Goal: Register for event/course: Register for event/course

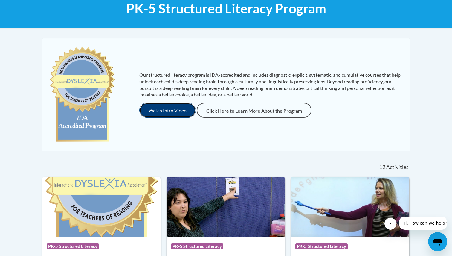
click at [167, 104] on button "Watch Intro Video" at bounding box center [167, 110] width 56 height 15
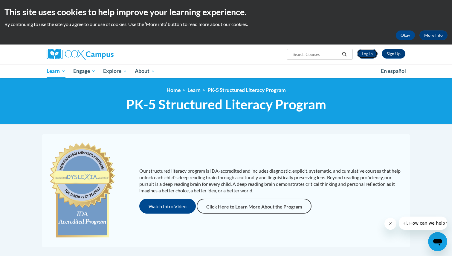
click at [363, 57] on link "Log In" at bounding box center [367, 54] width 21 height 10
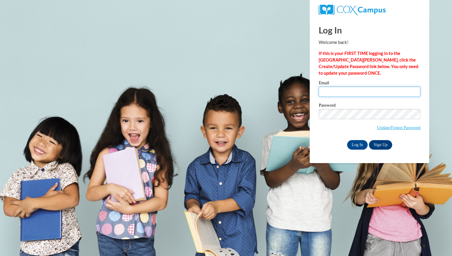
click at [336, 93] on input "Email" at bounding box center [369, 92] width 102 height 10
type input "lenore.garcia@k12.hi.us"
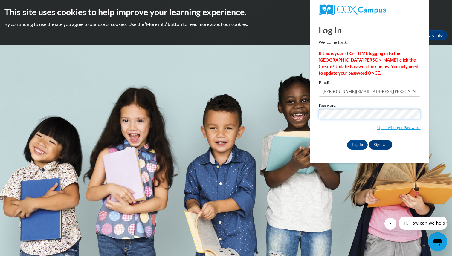
click at [347, 140] on input "Log In" at bounding box center [357, 145] width 21 height 10
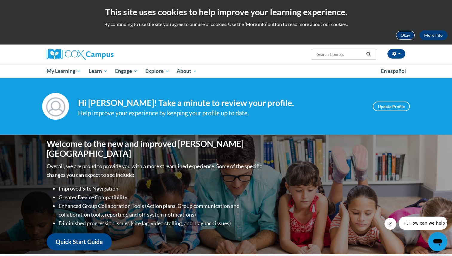
click at [402, 36] on button "Okay" at bounding box center [404, 35] width 19 height 10
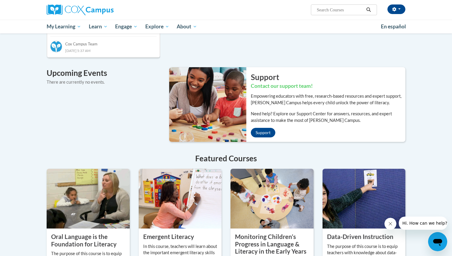
scroll to position [431, 0]
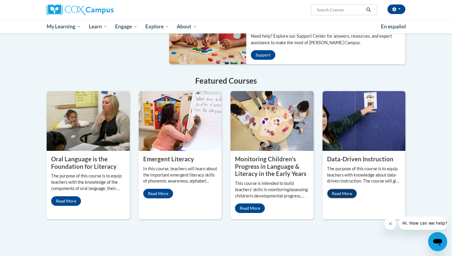
click at [339, 189] on link "Read More" at bounding box center [342, 194] width 30 height 10
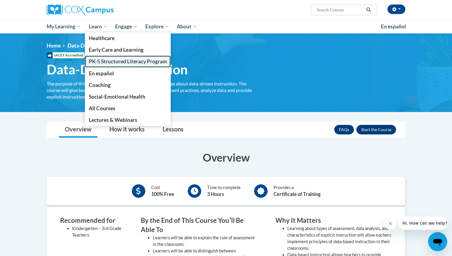
click at [95, 59] on span "PK-5 Structured Literacy Program" at bounding box center [128, 61] width 78 height 6
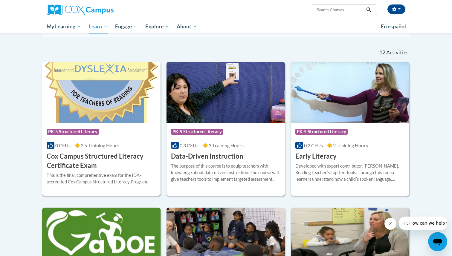
scroll to position [167, 0]
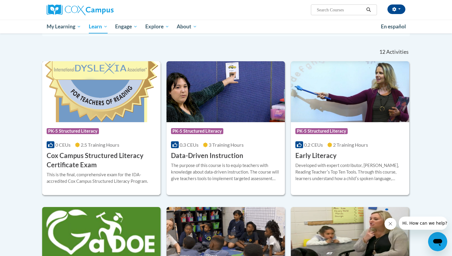
click at [108, 168] on h3 "Cox Campus Structured Literacy Certificate Exam" at bounding box center [101, 160] width 109 height 19
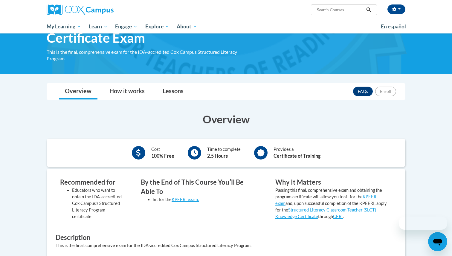
scroll to position [44, 0]
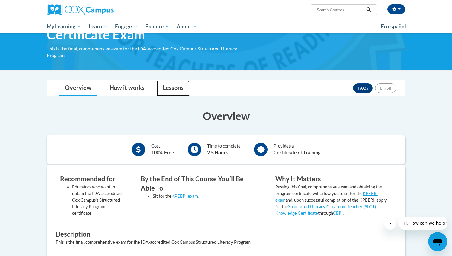
click at [168, 89] on link "Lessons" at bounding box center [172, 88] width 33 height 16
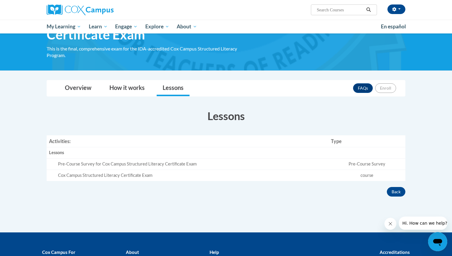
click at [136, 165] on div "Pre-Course Survey for Cox Campus Structured Literacy Certificate Exam" at bounding box center [192, 164] width 268 height 6
click at [71, 177] on div "Cox Campus Structured Literacy Certificate Exam" at bounding box center [192, 175] width 268 height 6
click at [59, 140] on th "Activities:" at bounding box center [188, 141] width 282 height 12
click at [126, 89] on link "How it works" at bounding box center [126, 88] width 47 height 16
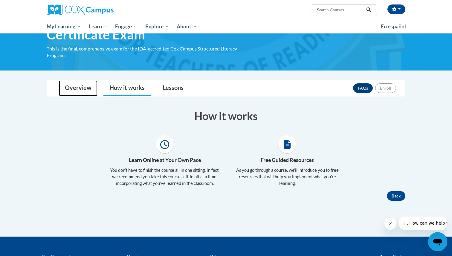
click at [81, 90] on link "Overview" at bounding box center [78, 88] width 39 height 16
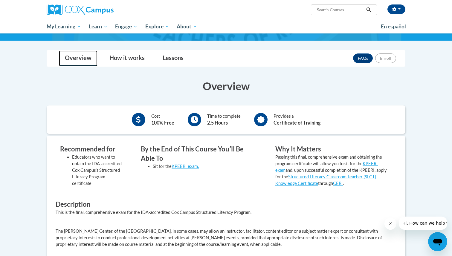
scroll to position [0, 0]
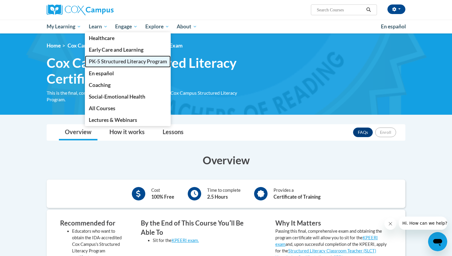
click at [97, 59] on span "PK-5 Structured Literacy Program" at bounding box center [128, 61] width 78 height 6
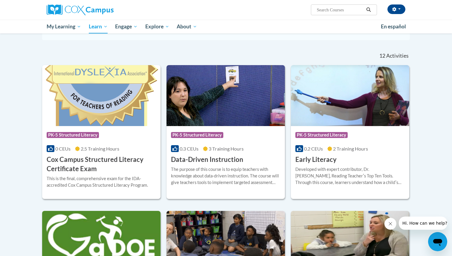
scroll to position [157, 0]
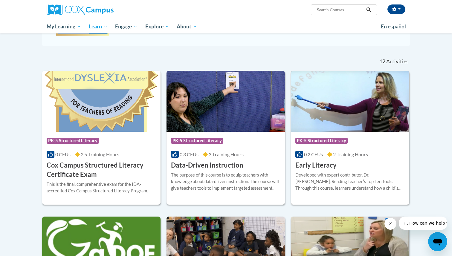
click at [314, 145] on span "PK-5 Structured Literacy" at bounding box center [322, 141] width 54 height 7
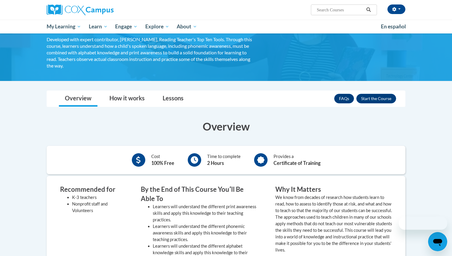
scroll to position [69, 0]
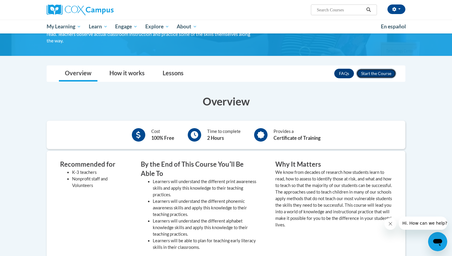
click at [379, 73] on button "Enroll" at bounding box center [376, 74] width 40 height 10
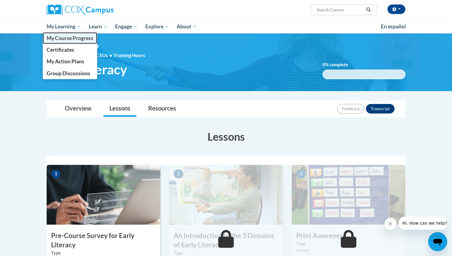
click at [70, 36] on span "My Course Progress" at bounding box center [70, 38] width 47 height 6
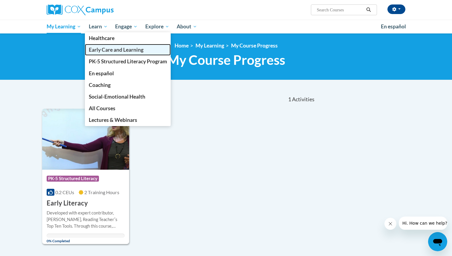
click at [92, 50] on span "Early Care and Learning" at bounding box center [116, 50] width 55 height 6
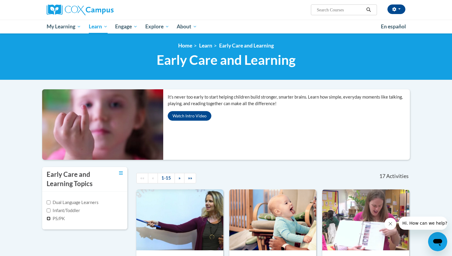
click at [47, 217] on input "PS/PK" at bounding box center [49, 219] width 4 height 4
checkbox input "true"
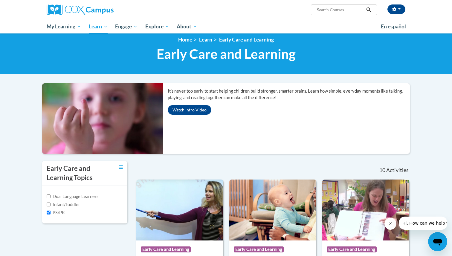
scroll to position [6, 0]
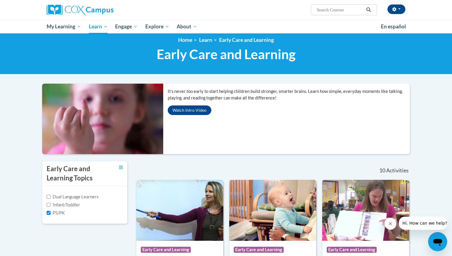
click at [326, 10] on input "Search..." at bounding box center [340, 9] width 48 height 7
type input "oral language"
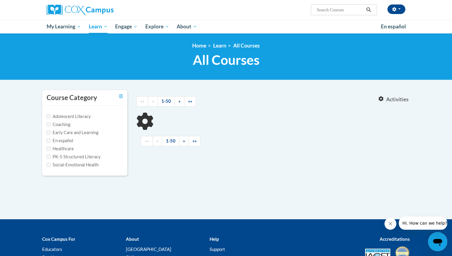
type input "oral language"
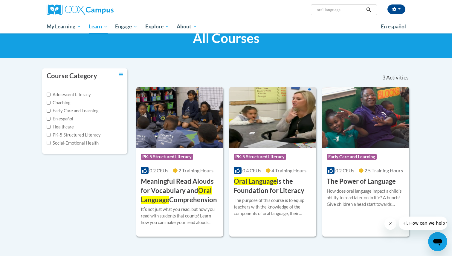
scroll to position [23, 0]
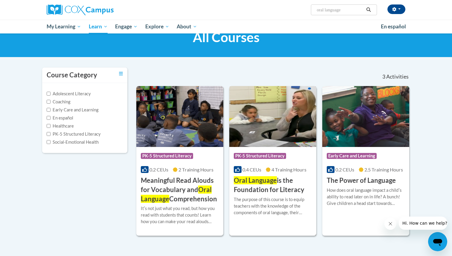
click at [251, 180] on span "Oral Language" at bounding box center [255, 180] width 43 height 8
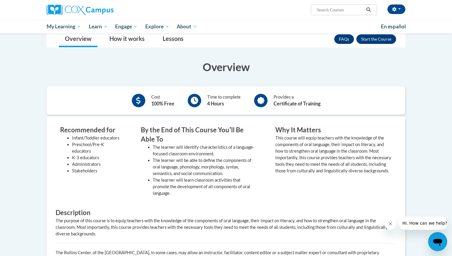
scroll to position [114, 0]
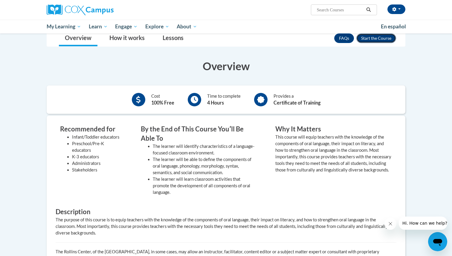
click at [379, 38] on button "Enroll" at bounding box center [376, 38] width 40 height 10
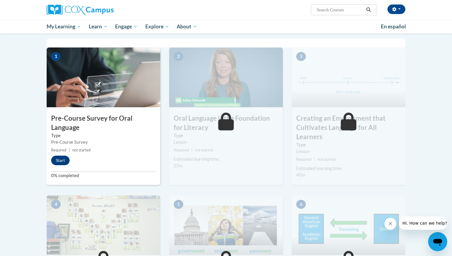
scroll to position [118, 0]
